Goal: Book appointment/travel/reservation

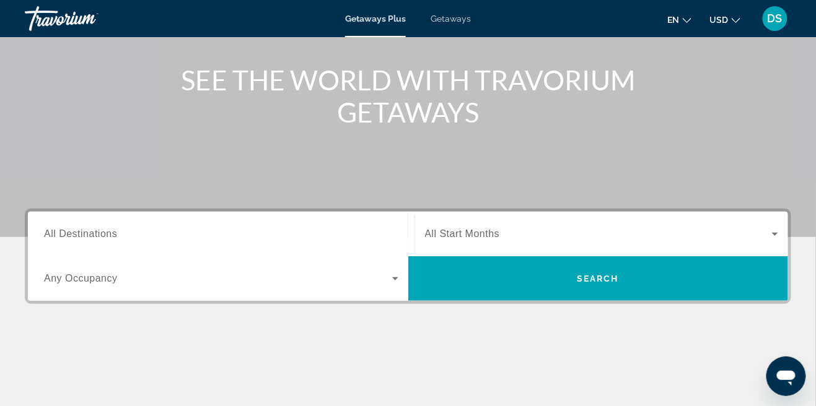
click at [319, 230] on input "Destination All Destinations" at bounding box center [221, 234] width 354 height 15
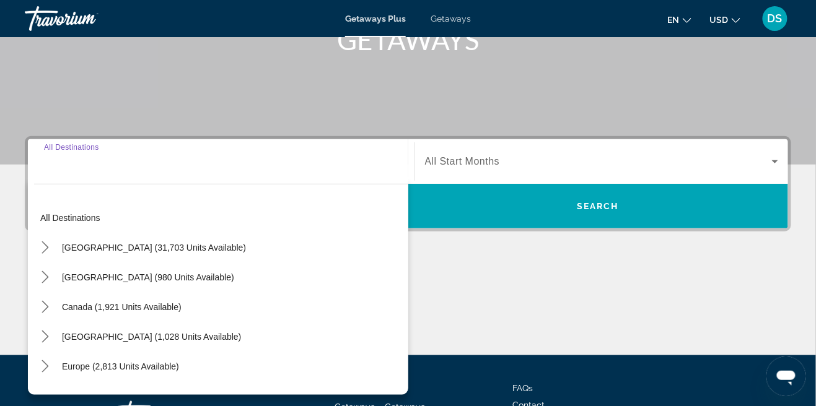
scroll to position [248, 0]
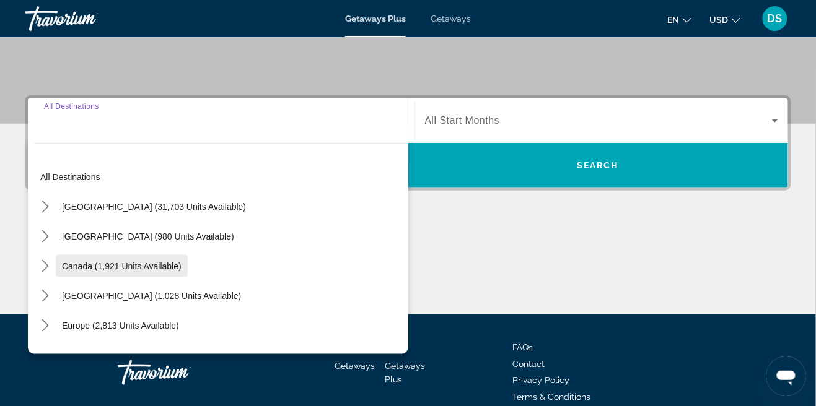
click at [95, 267] on span "Canada (1,921 units available)" at bounding box center [122, 266] width 120 height 10
type input "**********"
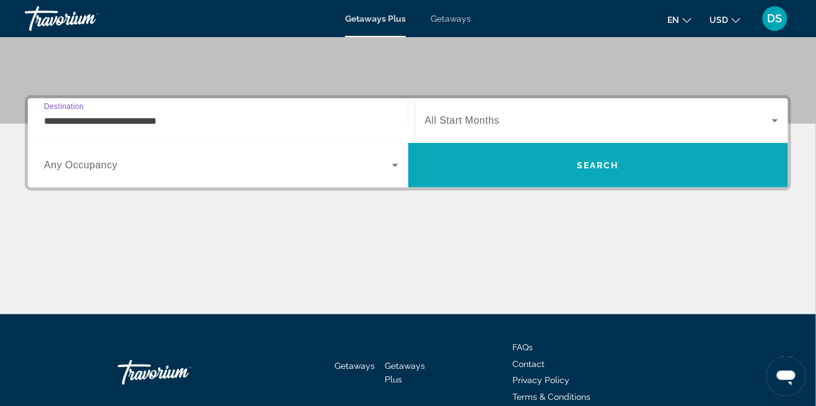
click at [623, 159] on span "Search" at bounding box center [598, 166] width 380 height 30
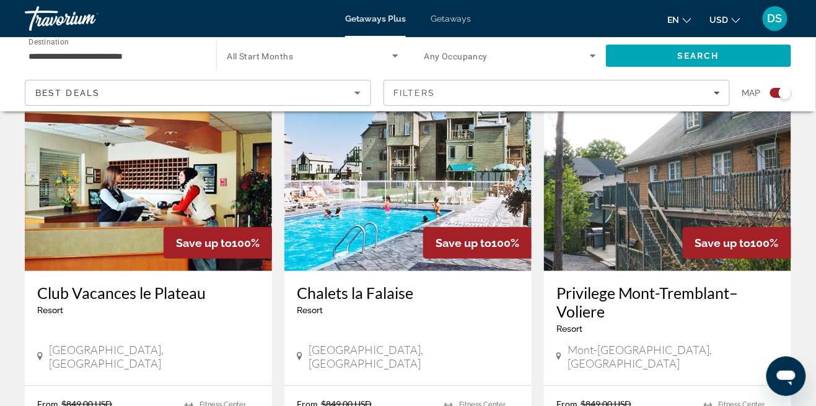
scroll to position [1372, 0]
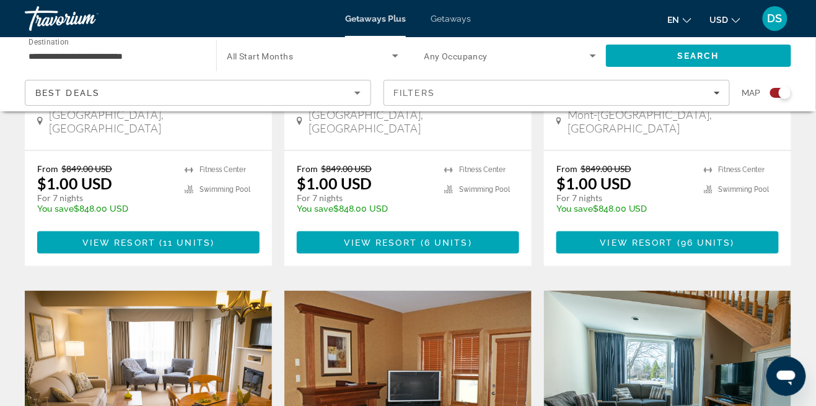
scroll to position [1494, 0]
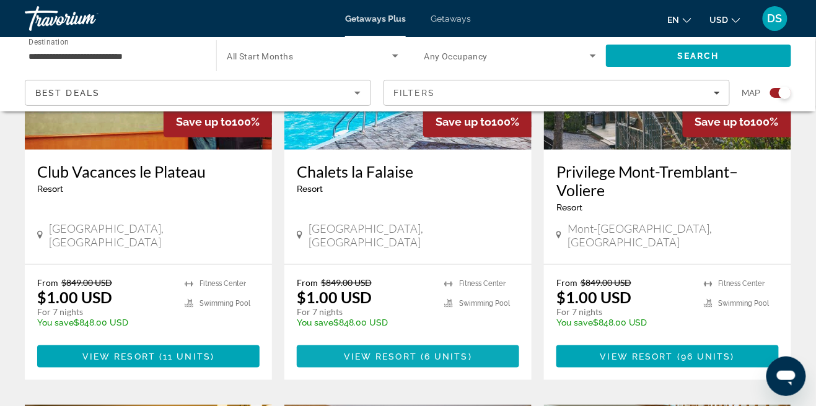
click at [337, 342] on span "Main content" at bounding box center [408, 357] width 222 height 30
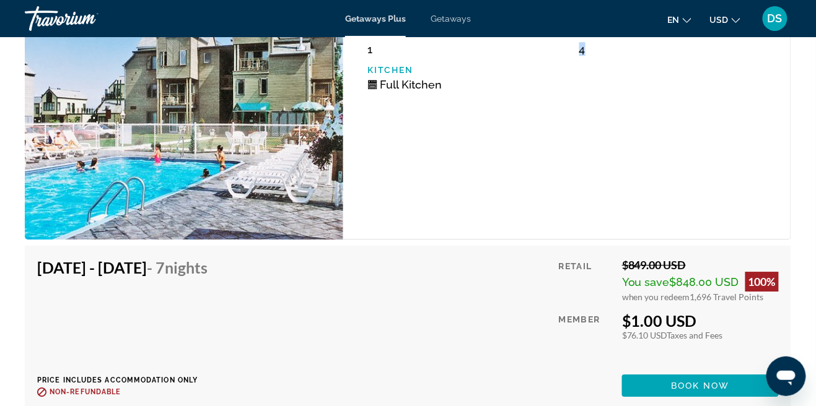
scroll to position [2189, 0]
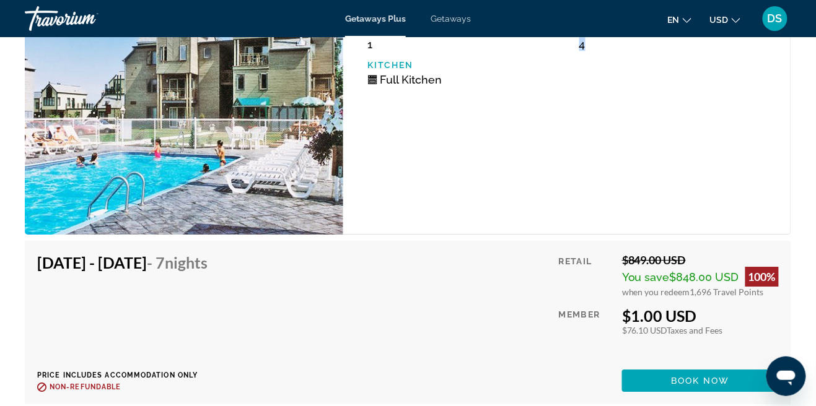
click at [570, 351] on div "Retail $849.00 USD You save $848.00 USD 100% when you redeem 1,696 Travel Point…" at bounding box center [669, 322] width 220 height 139
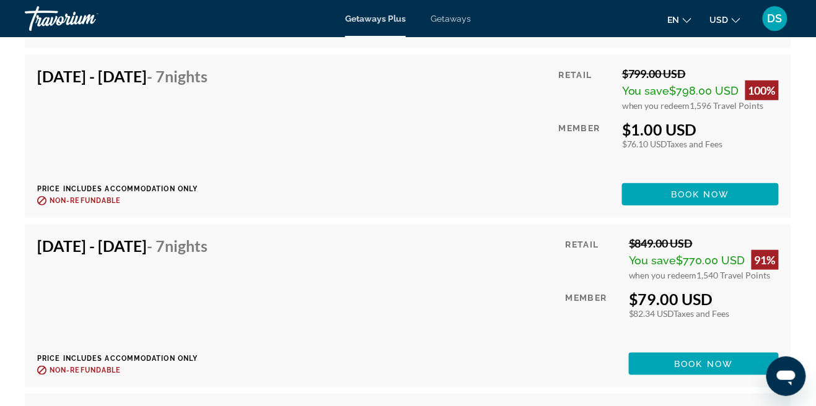
scroll to position [2718, 0]
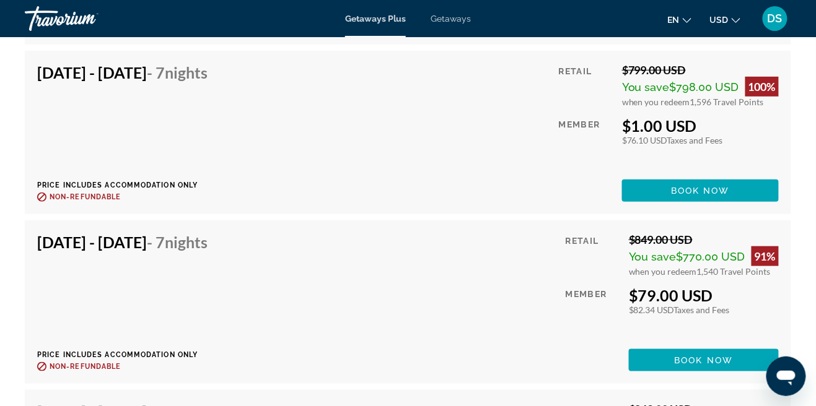
click at [631, 286] on div "$79.00 USD" at bounding box center [704, 295] width 150 height 19
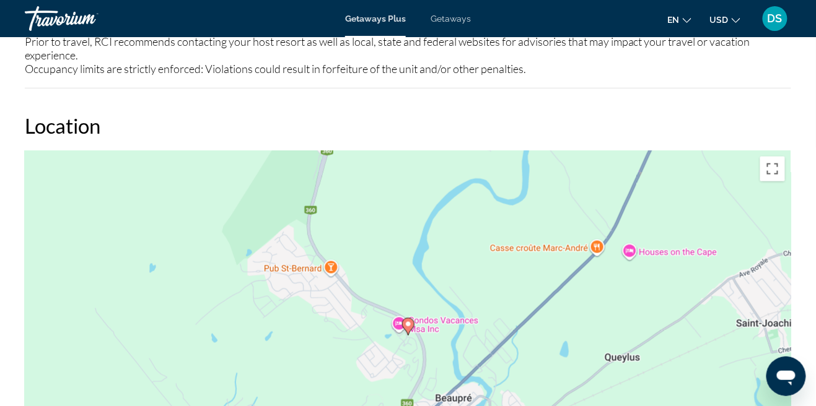
scroll to position [0, 0]
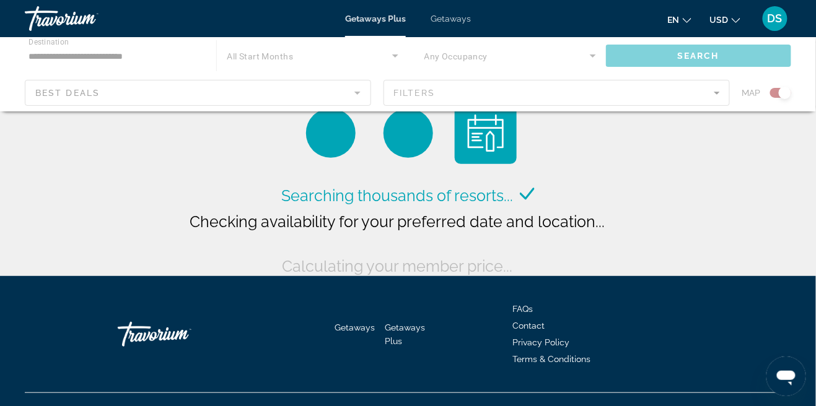
click at [52, 59] on div "Main content" at bounding box center [408, 74] width 816 height 74
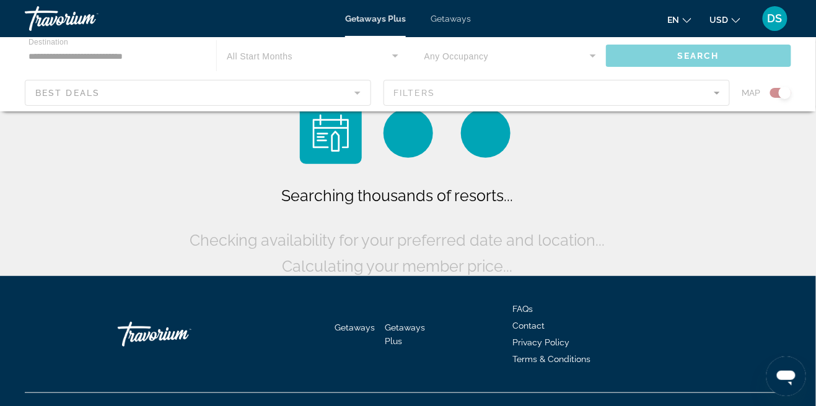
click at [55, 58] on div "Main content" at bounding box center [408, 74] width 816 height 74
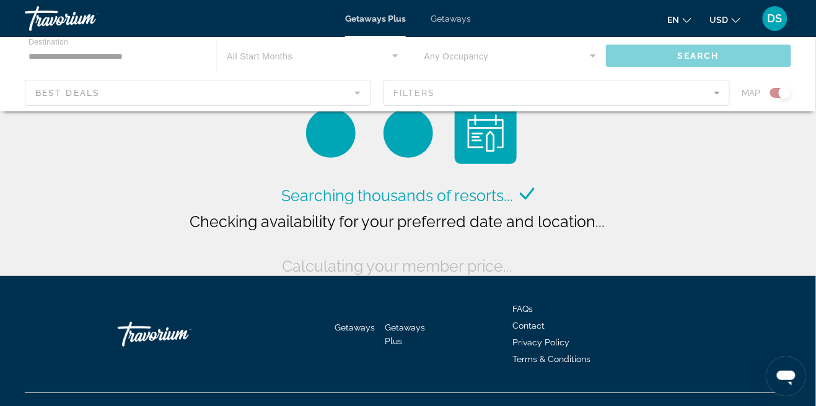
click at [66, 59] on div "Main content" at bounding box center [408, 74] width 816 height 74
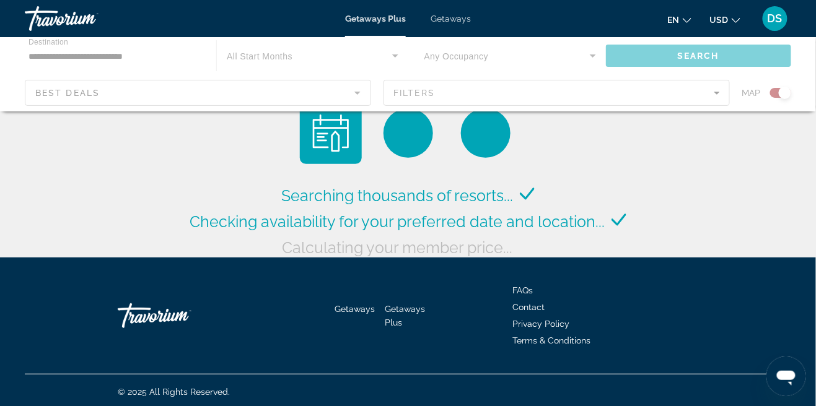
click at [64, 57] on div "Main content" at bounding box center [408, 74] width 816 height 74
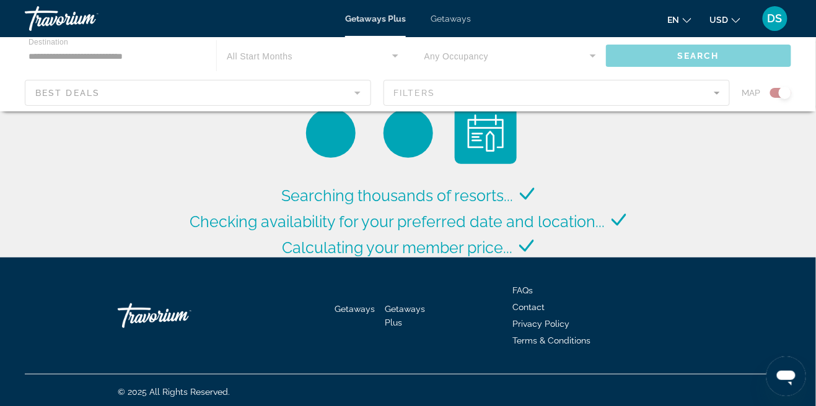
click at [62, 59] on input "**********" at bounding box center [114, 56] width 172 height 15
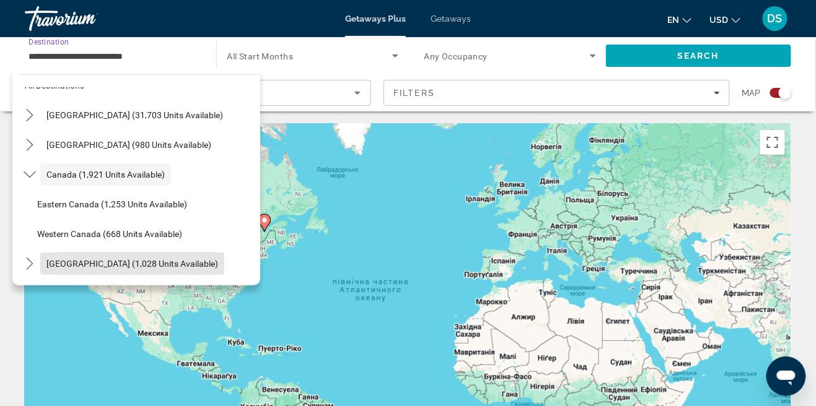
scroll to position [24, 0]
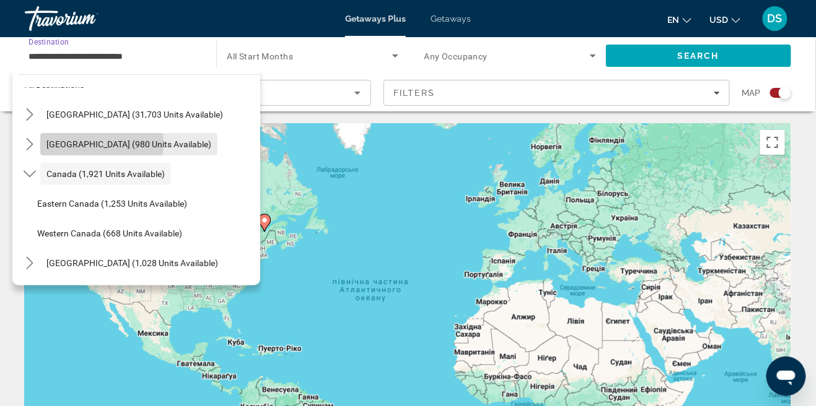
click at [67, 142] on span "[GEOGRAPHIC_DATA] (980 units available)" at bounding box center [128, 144] width 165 height 10
type input "**********"
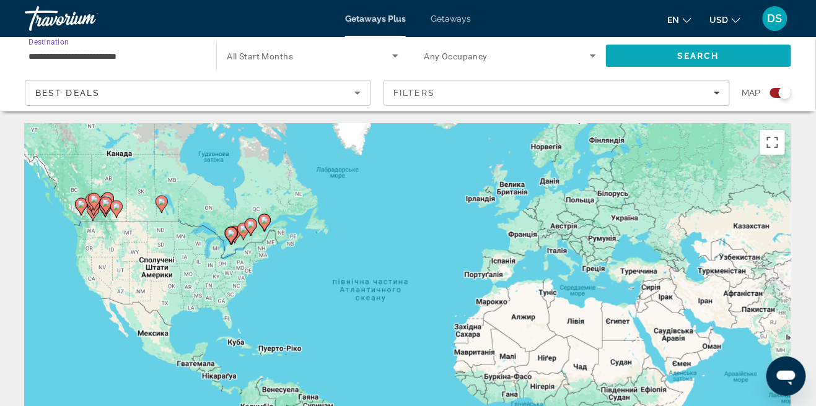
click at [727, 55] on span "Search" at bounding box center [698, 56] width 185 height 30
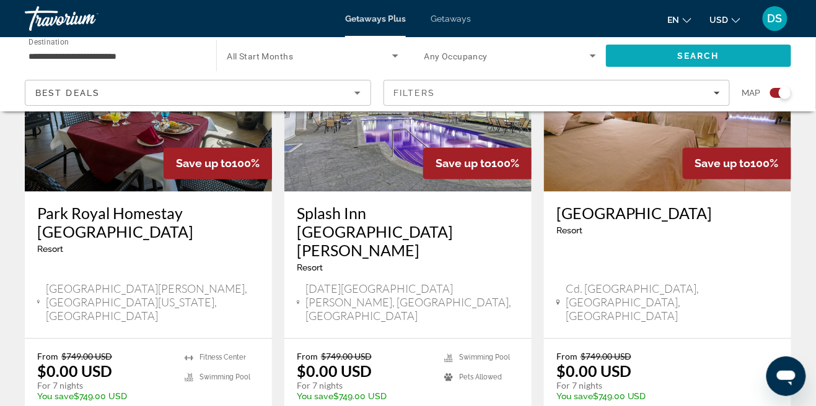
scroll to position [550, 0]
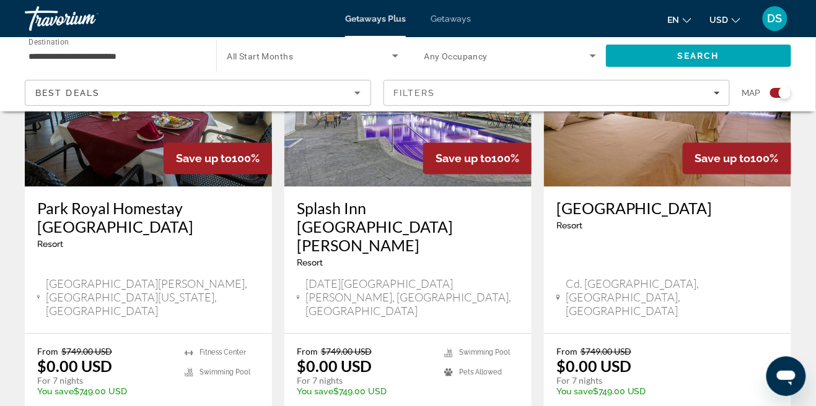
click at [302, 357] on p "$0.00 USD" at bounding box center [334, 366] width 75 height 19
click at [307, 357] on p "$0.00 USD" at bounding box center [334, 366] width 75 height 19
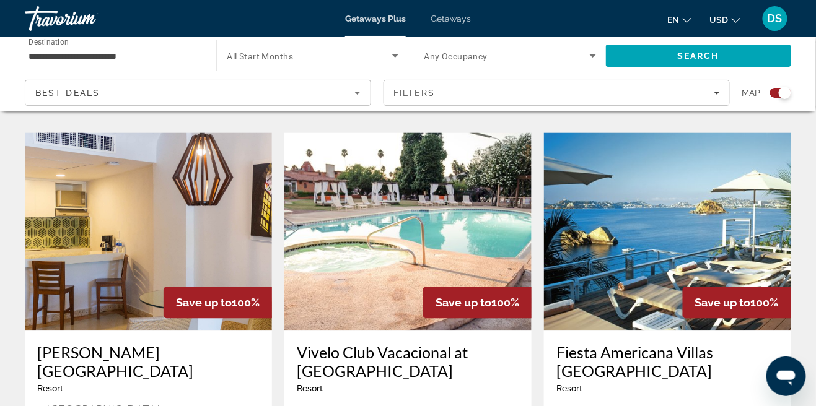
scroll to position [1819, 0]
